Goal: Book appointment/travel/reservation

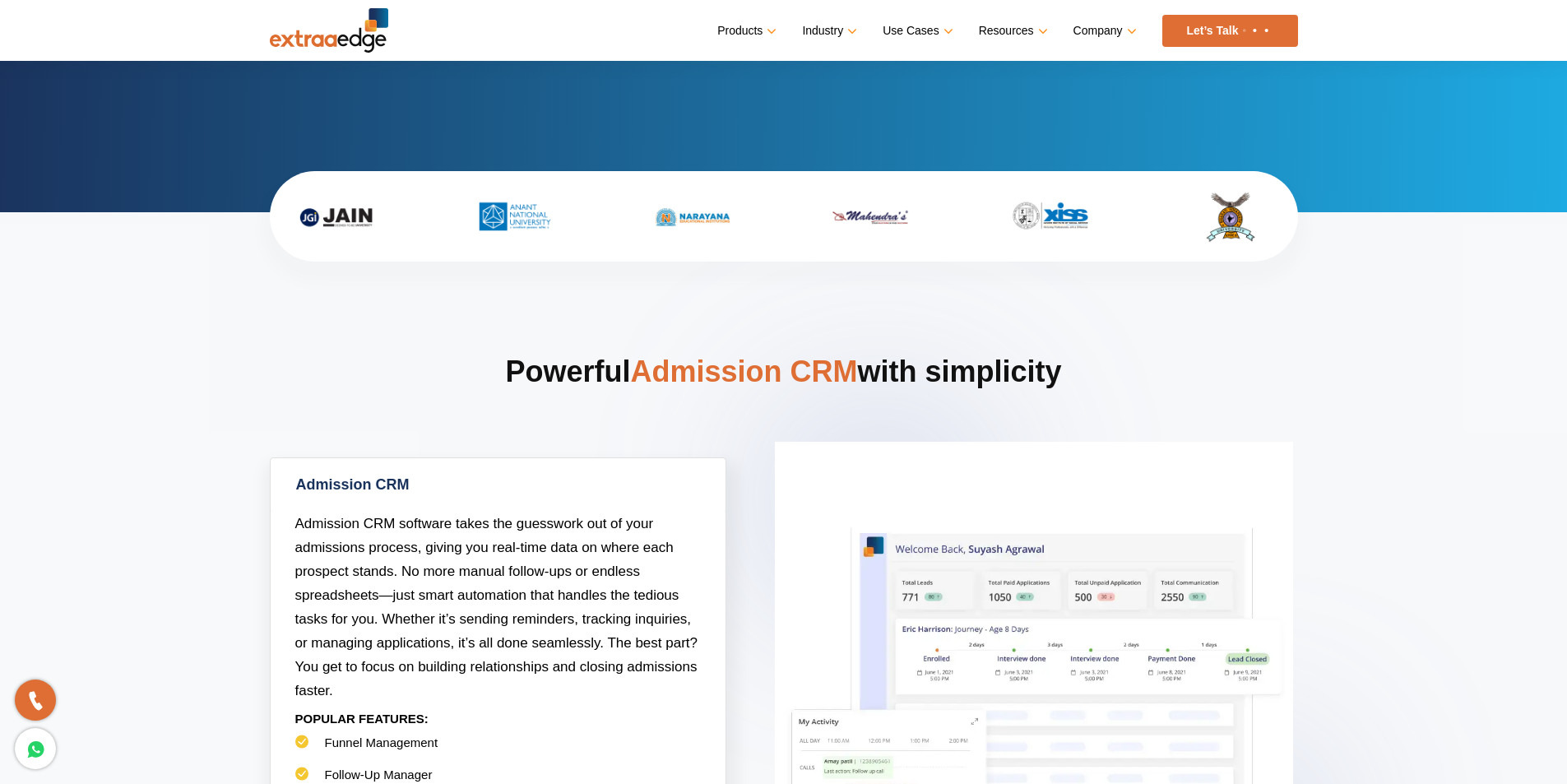
scroll to position [411, 0]
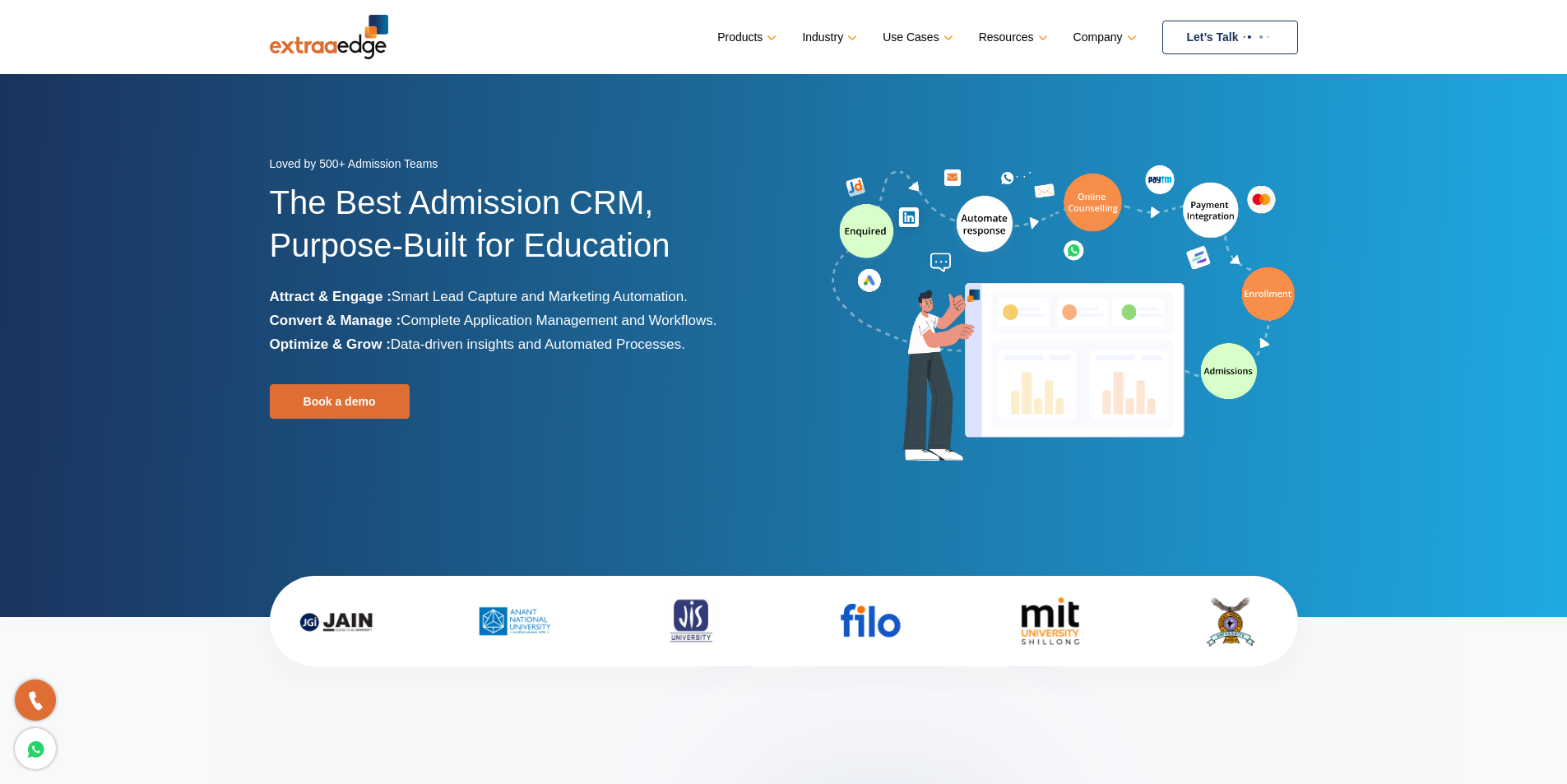
click at [1251, 27] on link "Let’s Talk" at bounding box center [1230, 37] width 135 height 34
